Goal: Task Accomplishment & Management: Use online tool/utility

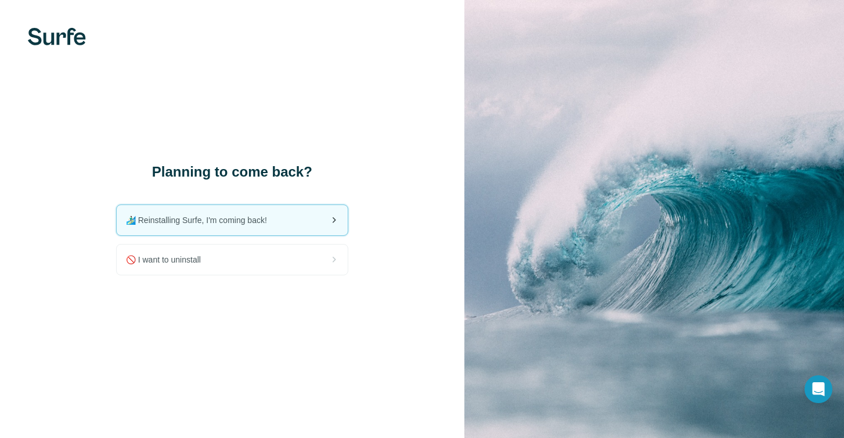
click at [290, 222] on div "🏄🏻‍♂️ Reinstalling Surfe, I'm coming back!" at bounding box center [232, 220] width 231 height 30
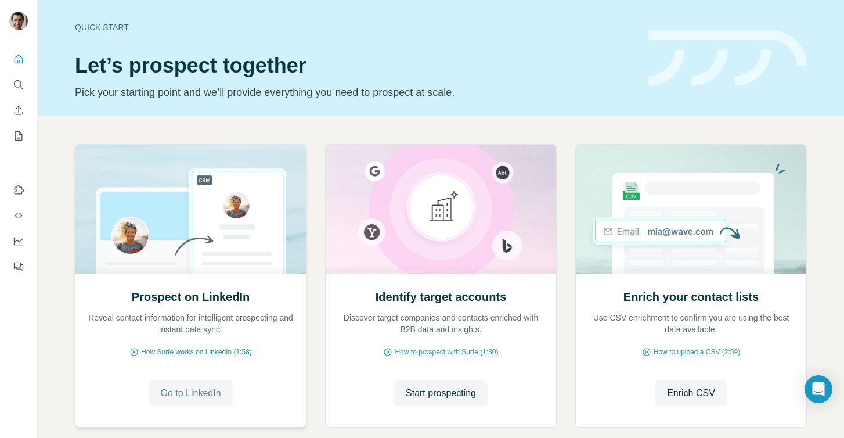
click at [172, 391] on span "Go to LinkedIn" at bounding box center [190, 393] width 60 height 14
